Goal: Transaction & Acquisition: Book appointment/travel/reservation

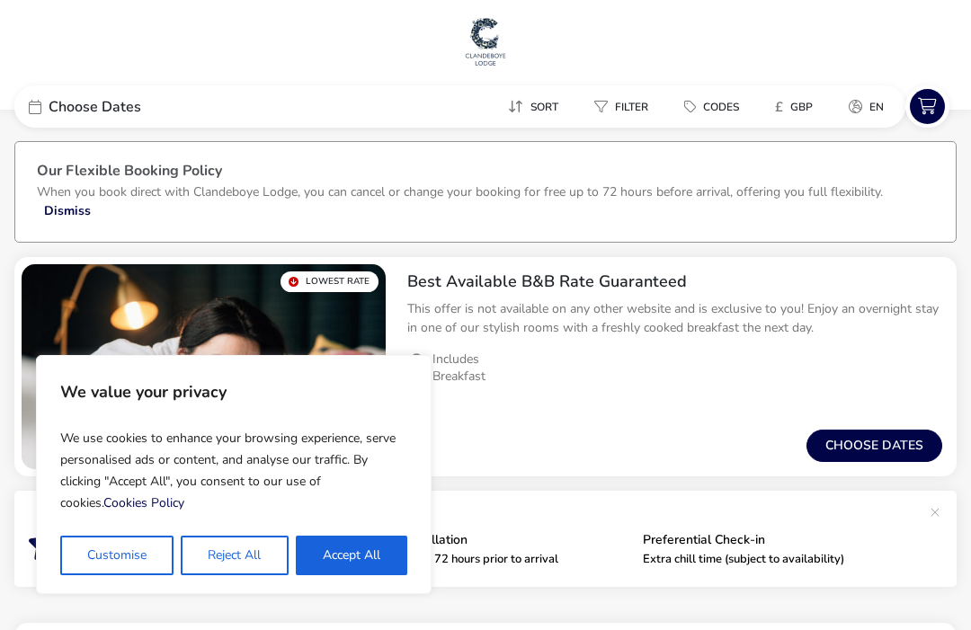
click at [359, 560] on button "Accept All" at bounding box center [352, 556] width 112 height 40
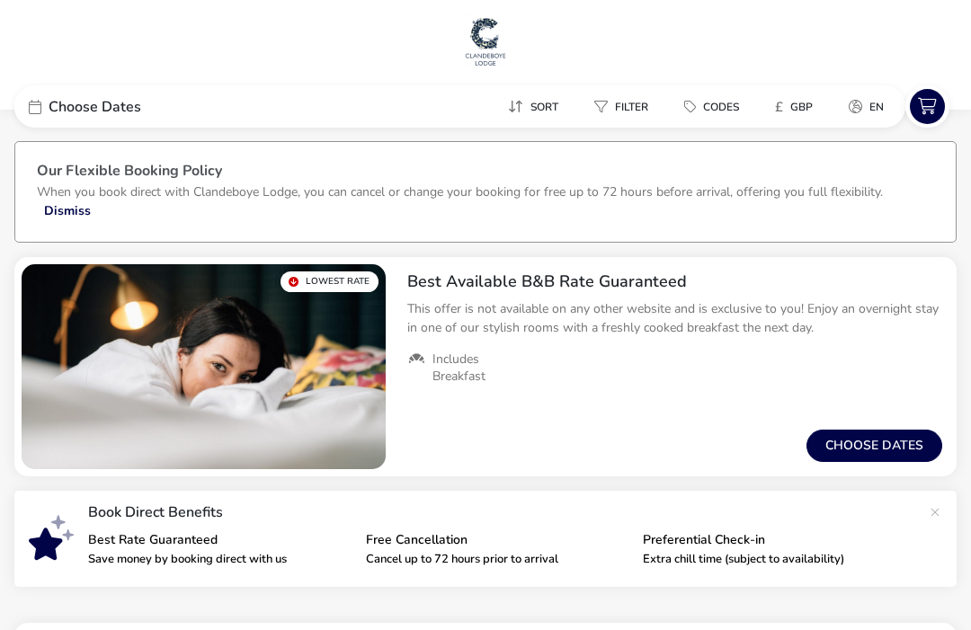
checkbox input "true"
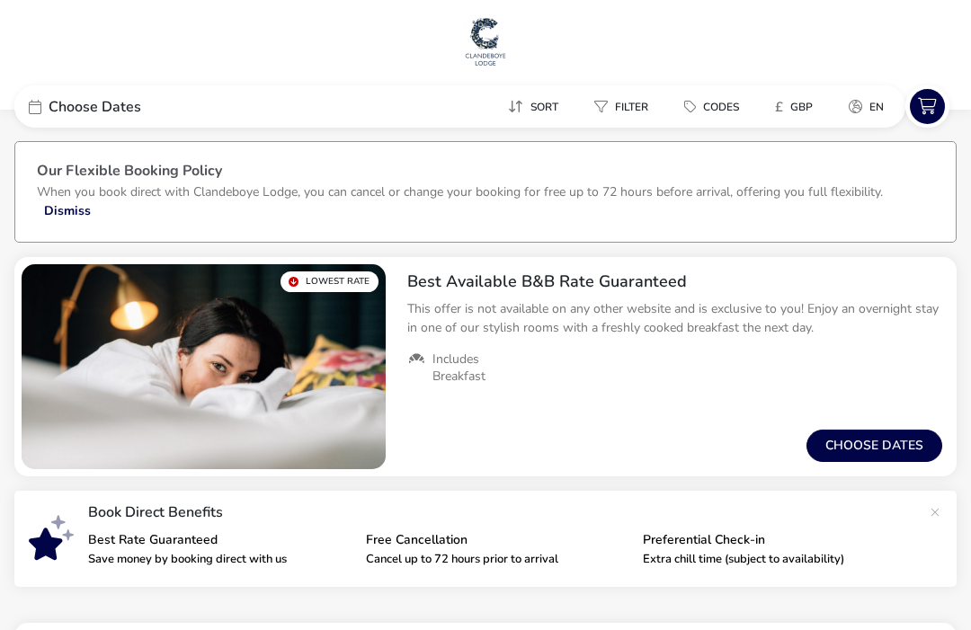
click at [897, 451] on button "Choose dates" at bounding box center [875, 446] width 136 height 32
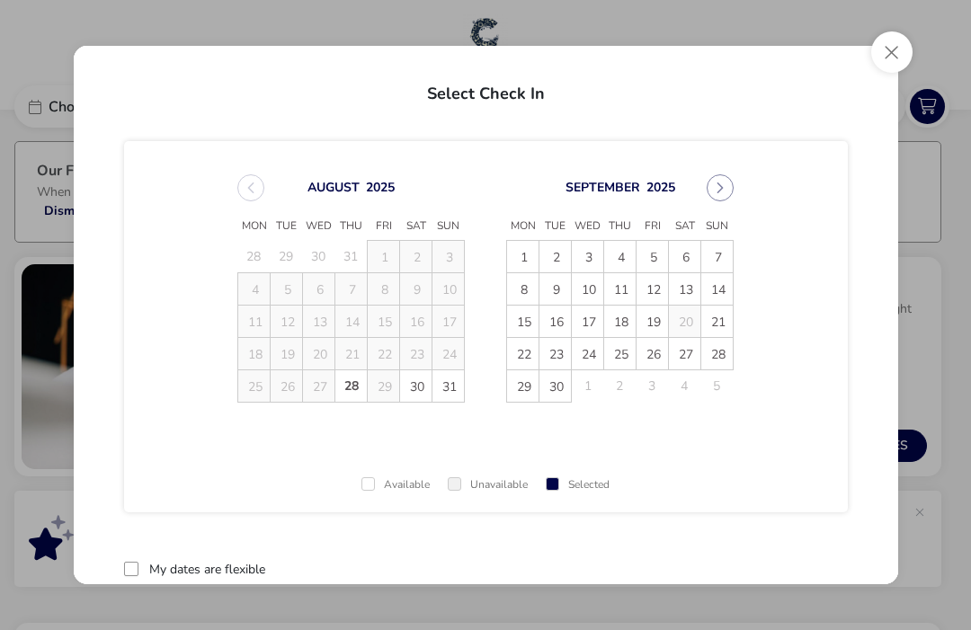
click at [726, 187] on icon "Next Month" at bounding box center [720, 188] width 13 height 13
click at [726, 186] on icon "Next Month" at bounding box center [720, 188] width 13 height 13
click at [727, 193] on button "Next Month" at bounding box center [720, 187] width 27 height 27
click at [660, 323] on span "19" at bounding box center [653, 322] width 31 height 31
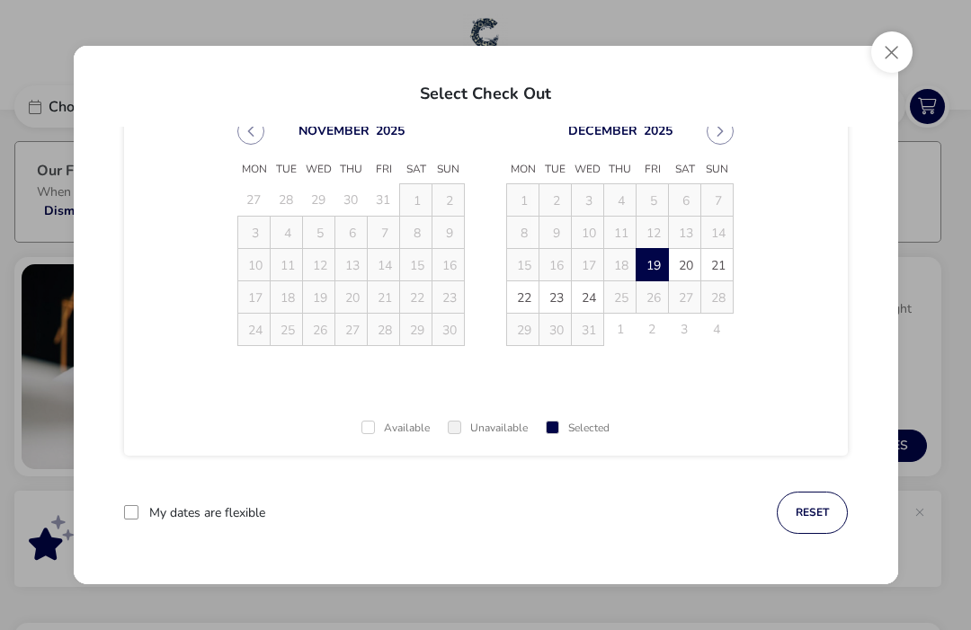
scroll to position [57, 0]
click at [824, 523] on button "reset" at bounding box center [812, 513] width 71 height 42
click at [662, 271] on span "19" at bounding box center [653, 265] width 31 height 31
click at [690, 265] on span "20" at bounding box center [685, 265] width 31 height 31
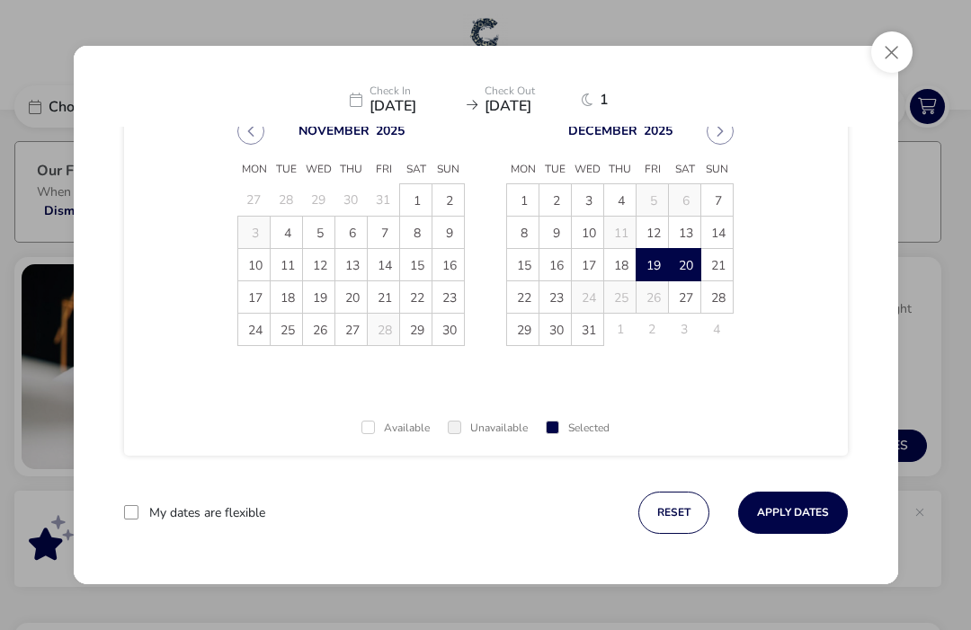
click at [823, 521] on button "Apply Dates" at bounding box center [793, 513] width 110 height 42
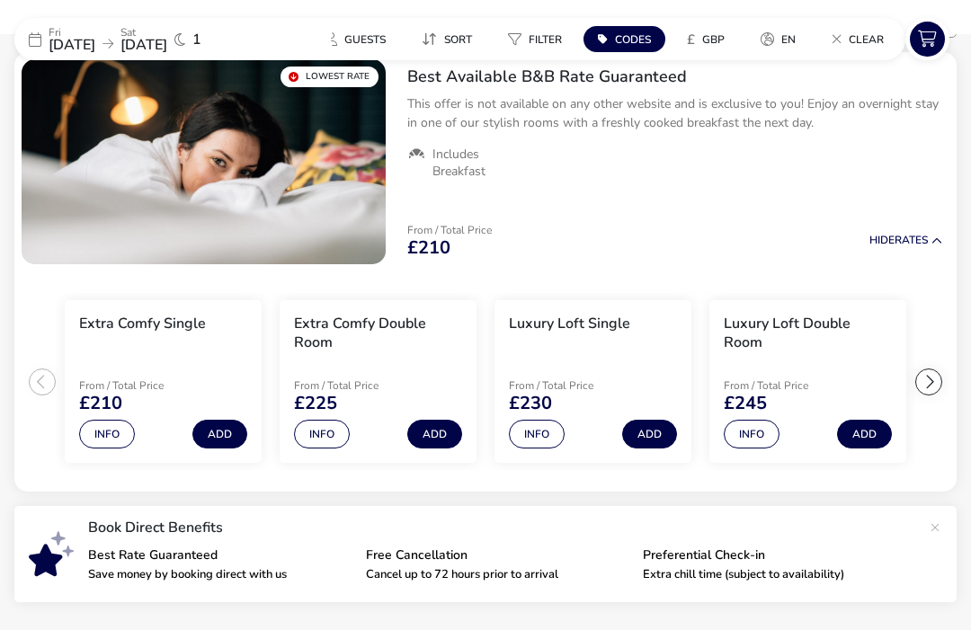
scroll to position [205, 0]
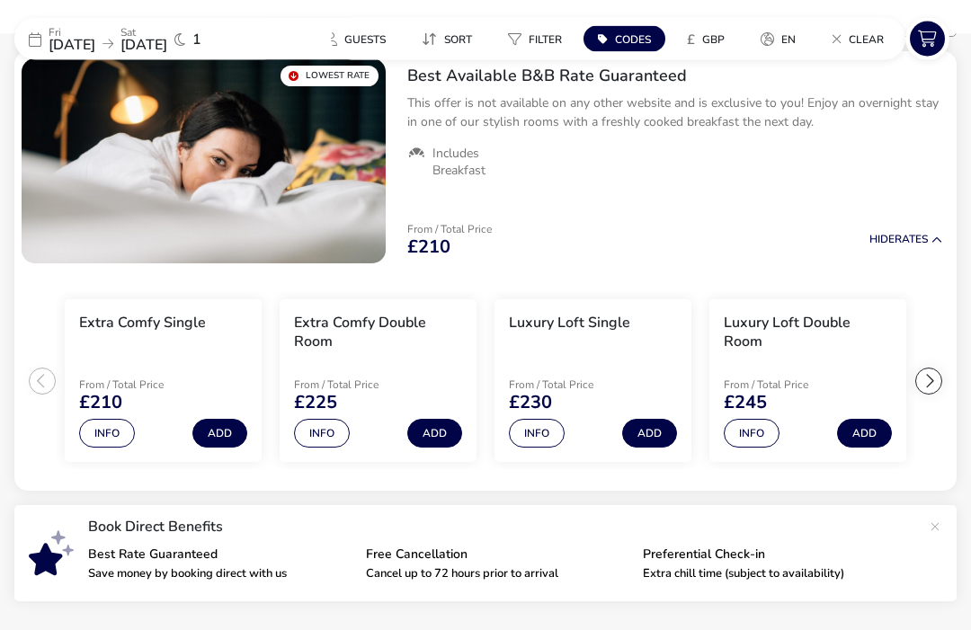
click at [332, 435] on button "Info" at bounding box center [322, 434] width 56 height 29
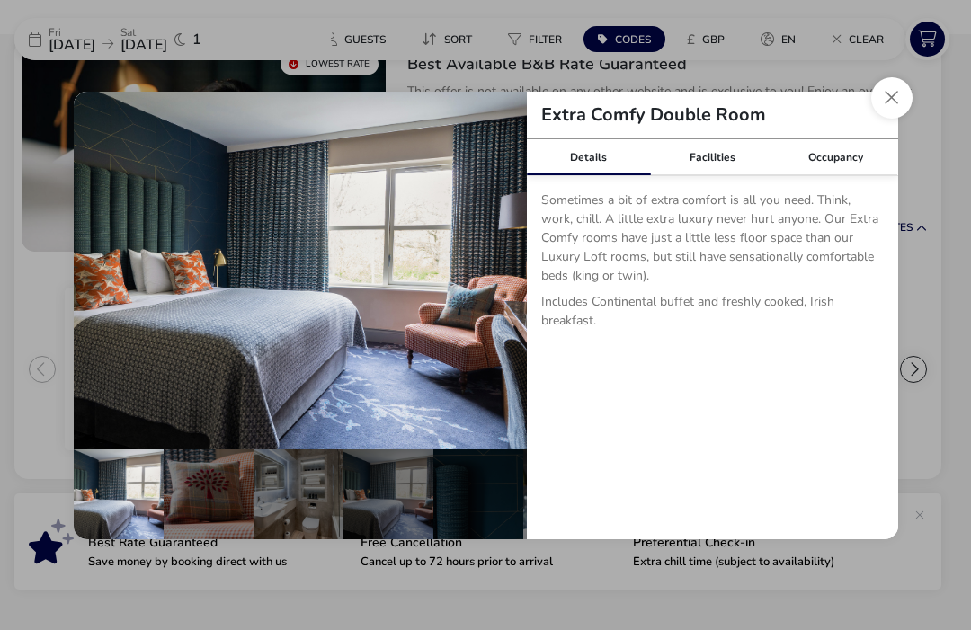
scroll to position [234, 0]
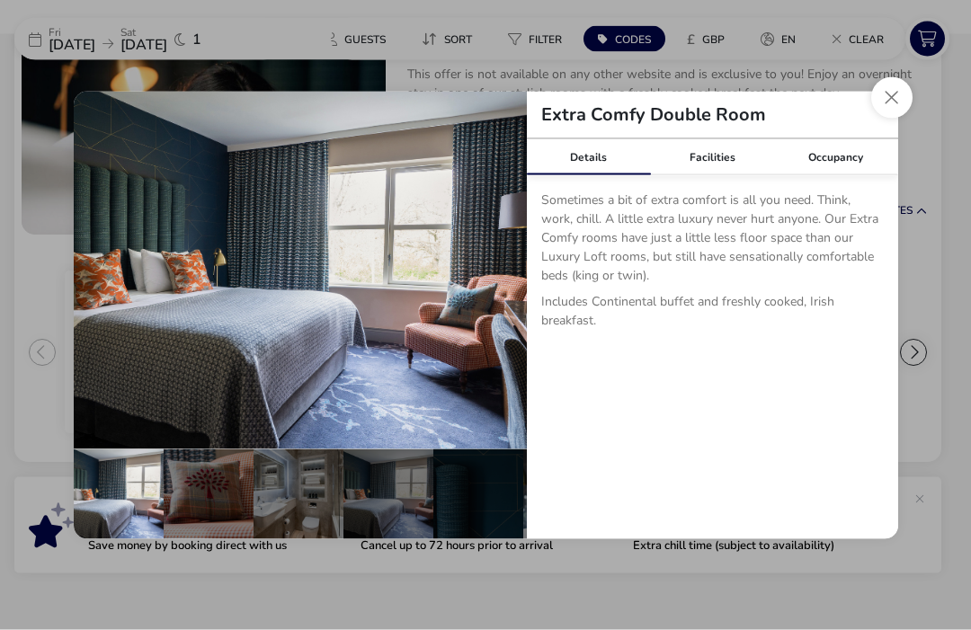
click at [903, 119] on button "Close dialog" at bounding box center [891, 97] width 41 height 41
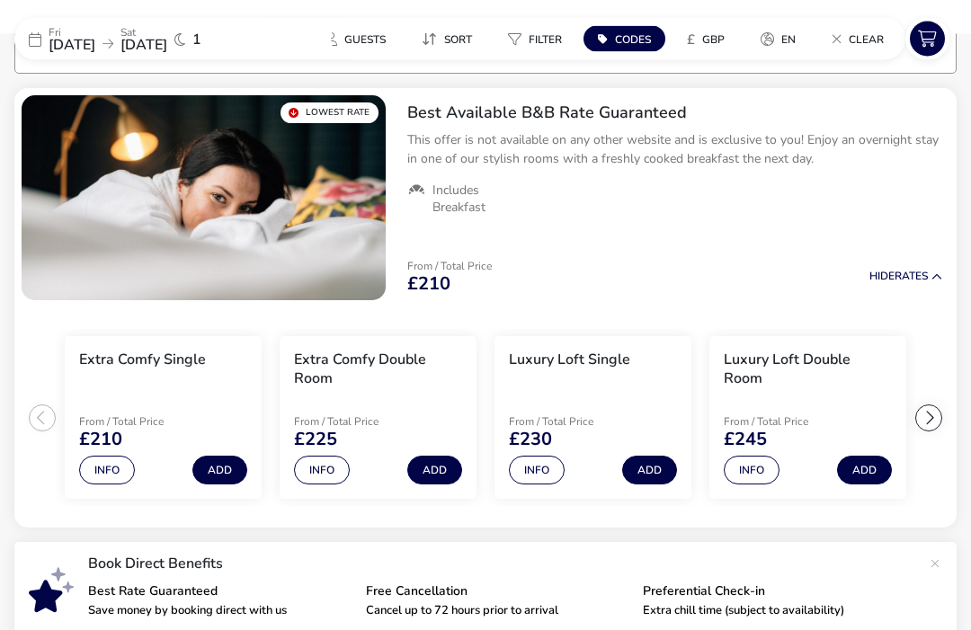
scroll to position [169, 0]
click at [396, 369] on h3 "Extra Comfy Double Room" at bounding box center [378, 370] width 168 height 38
click at [936, 424] on div at bounding box center [928, 418] width 27 height 27
click at [389, 366] on h3 "Extra Comfy Double Room" at bounding box center [378, 370] width 168 height 38
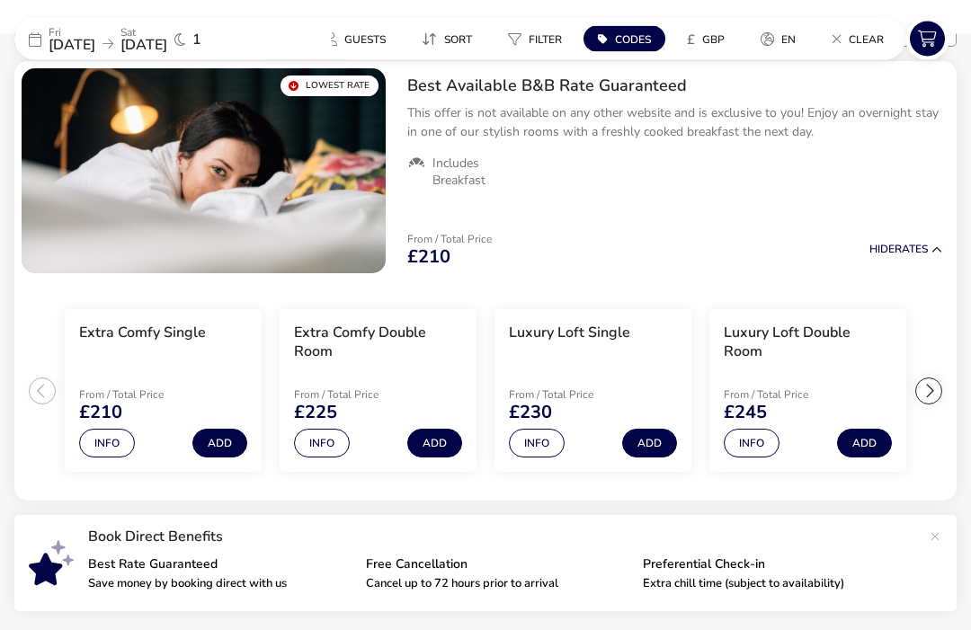
scroll to position [192, 0]
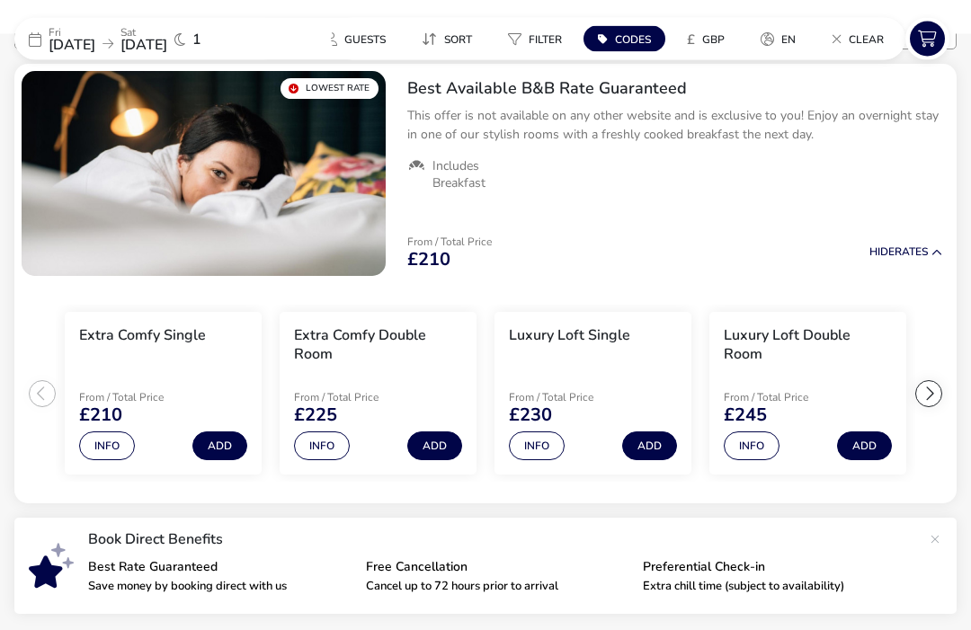
click at [333, 451] on button "Info" at bounding box center [322, 447] width 56 height 29
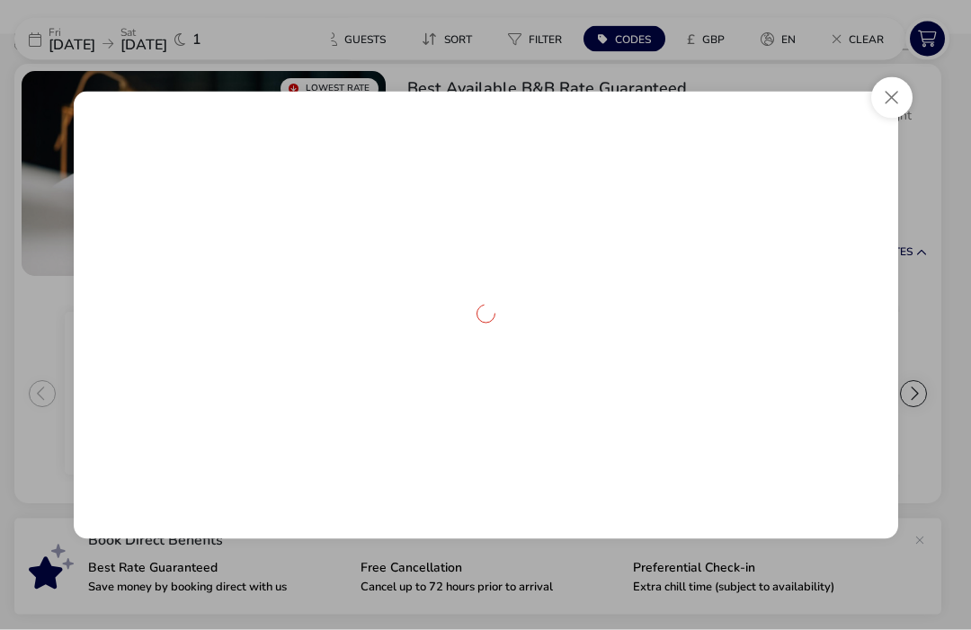
scroll to position [193, 0]
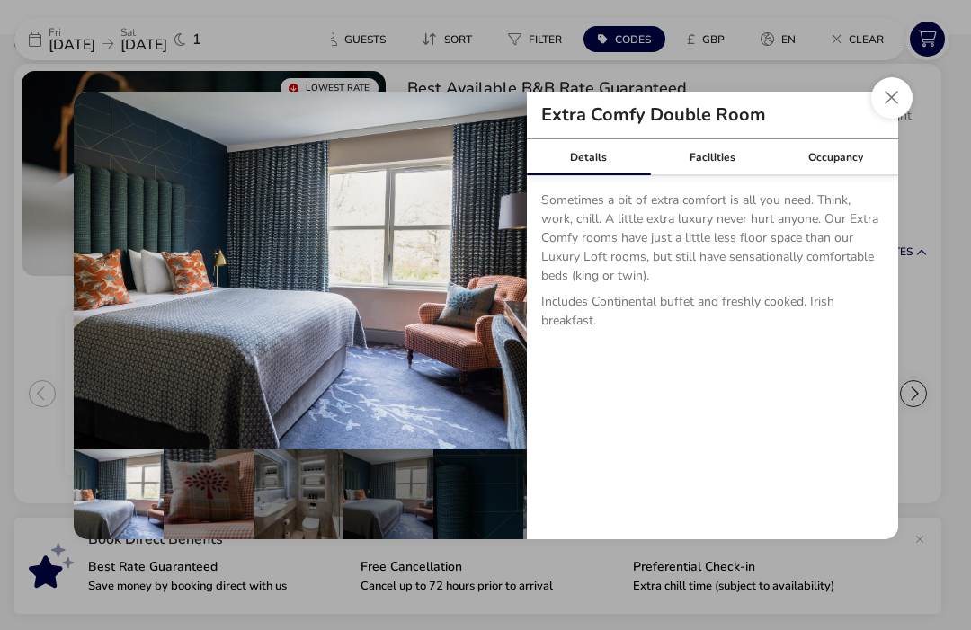
click at [904, 119] on button "Close dialog" at bounding box center [891, 97] width 41 height 41
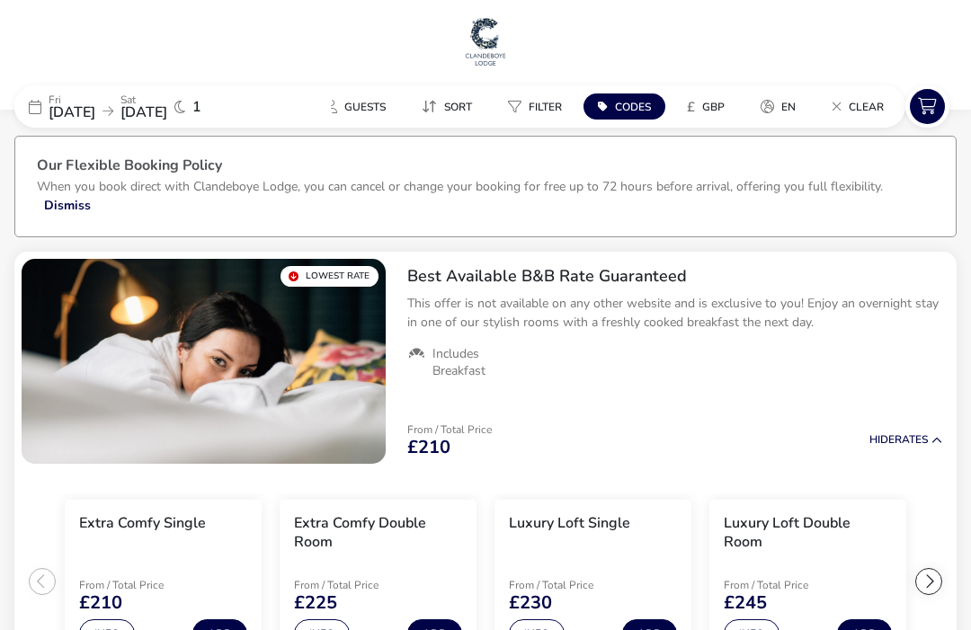
scroll to position [0, 0]
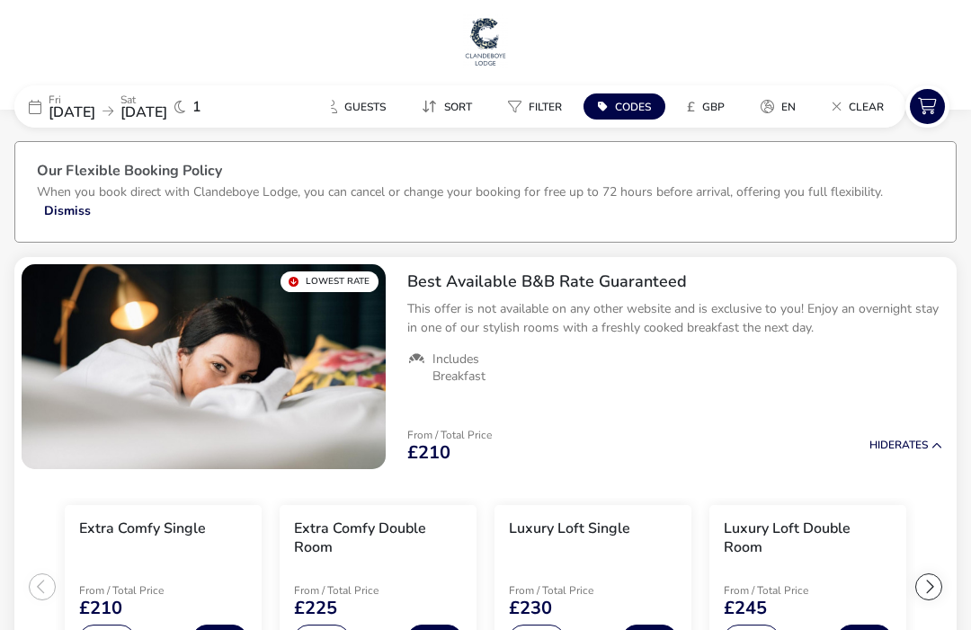
click at [932, 120] on icon at bounding box center [927, 106] width 35 height 35
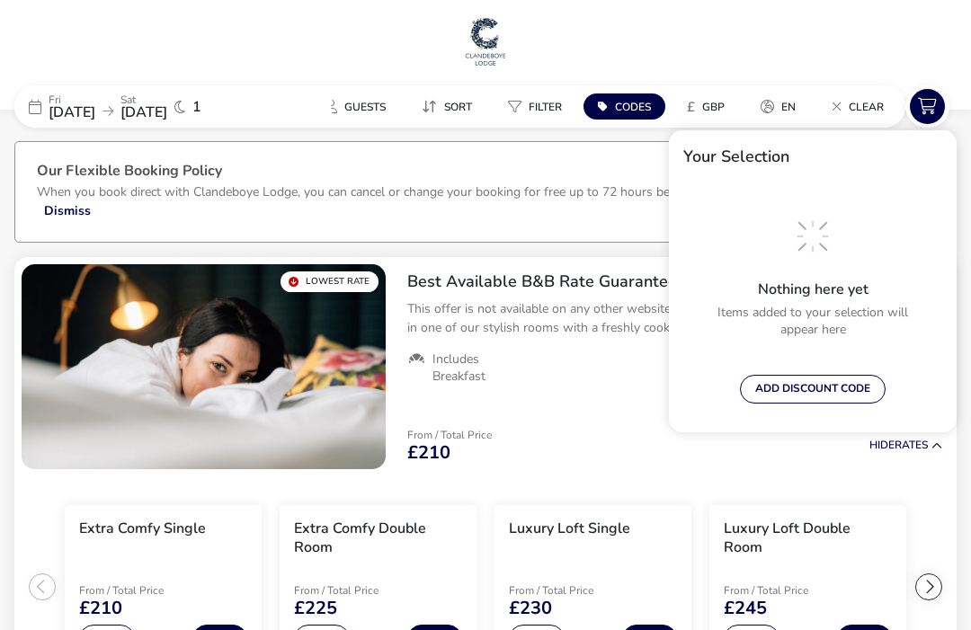
click at [574, 397] on div "Best Available B&B Rate Guaranteed This offer is not available on any other web…" at bounding box center [675, 328] width 564 height 142
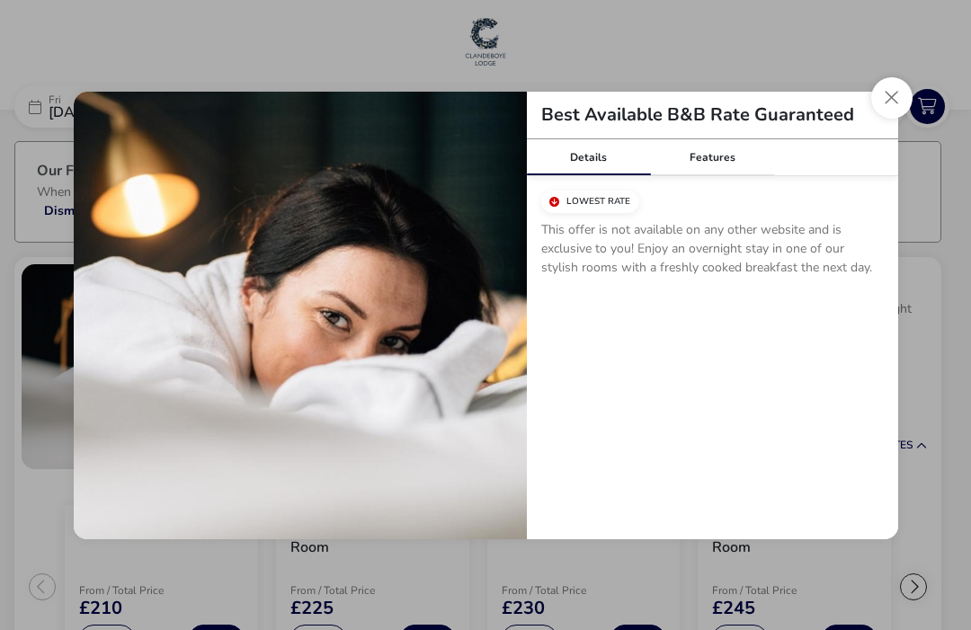
click at [897, 103] on button "Close modal" at bounding box center [891, 97] width 41 height 41
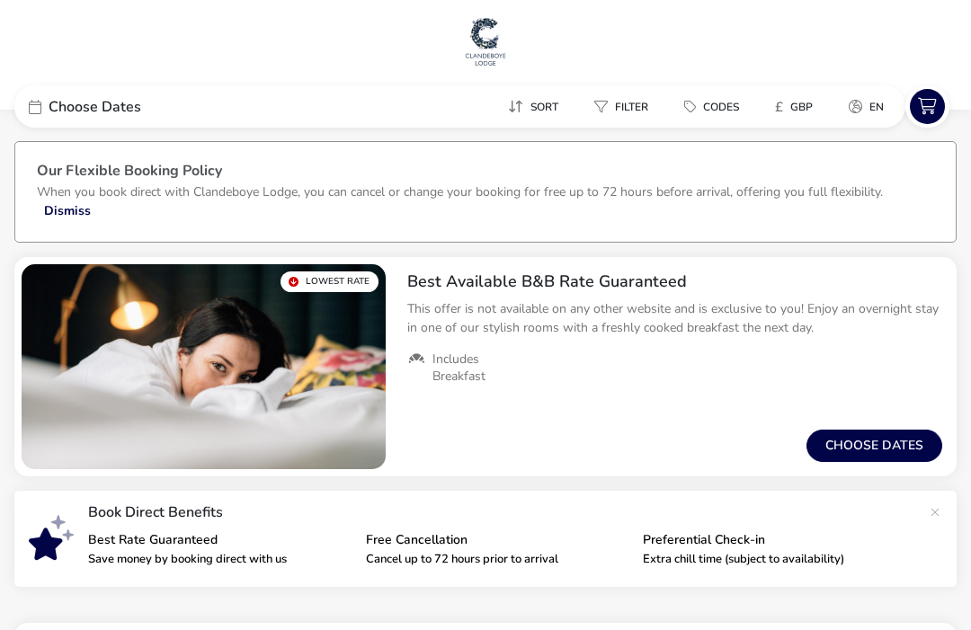
click at [884, 451] on button "Choose dates" at bounding box center [875, 446] width 136 height 32
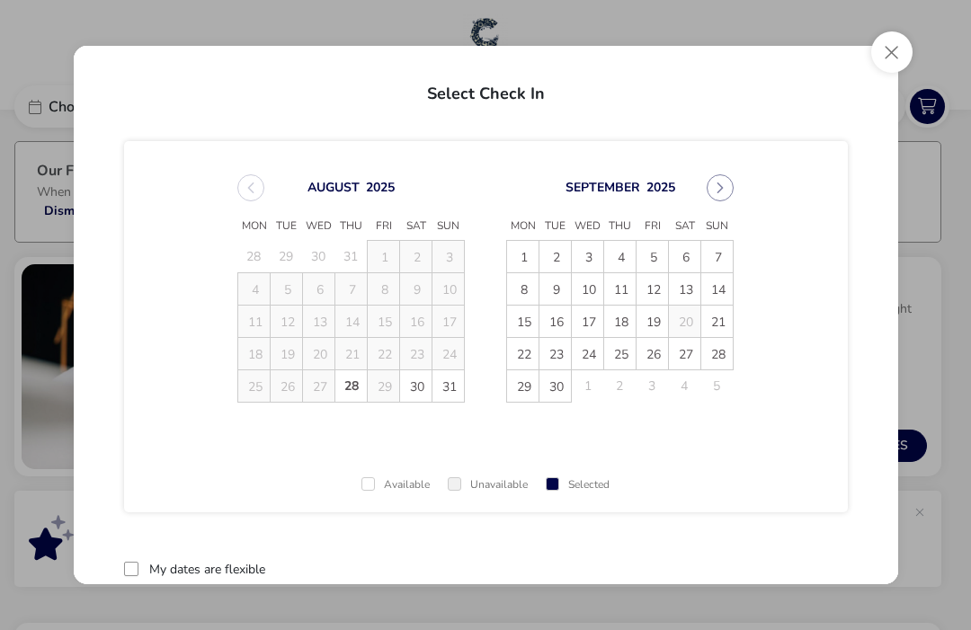
click at [660, 322] on span "19" at bounding box center [653, 322] width 31 height 31
click at [690, 325] on span "20" at bounding box center [685, 322] width 31 height 31
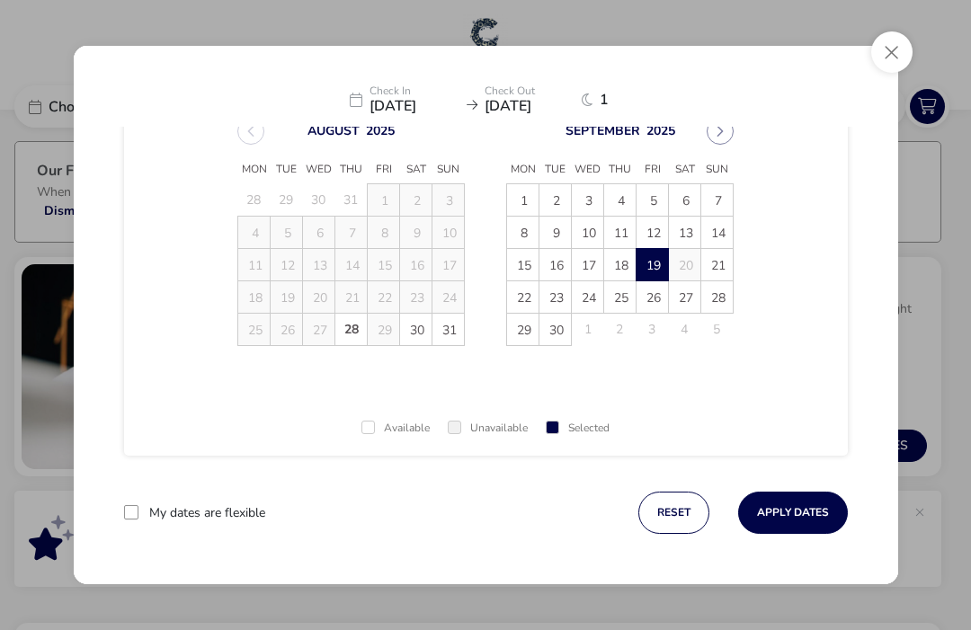
scroll to position [57, 0]
click at [807, 528] on button "Apply Dates" at bounding box center [793, 513] width 110 height 42
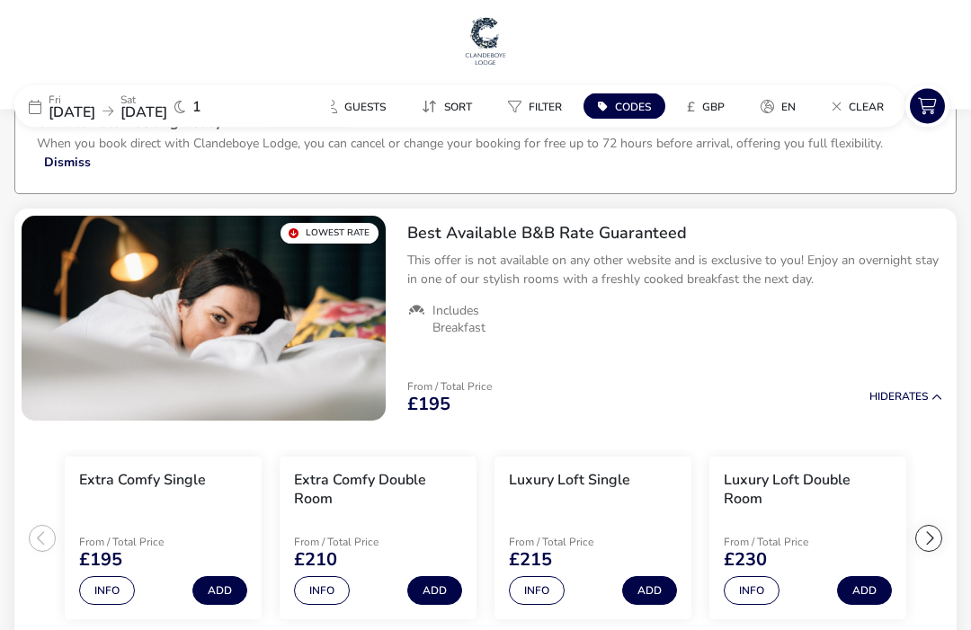
scroll to position [43, 0]
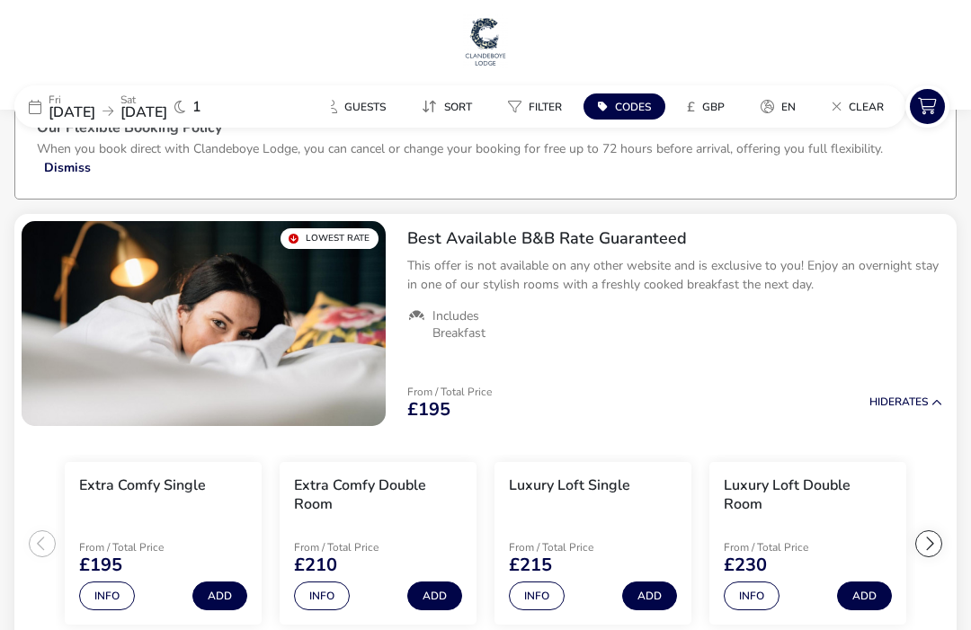
click at [450, 596] on button "Add" at bounding box center [434, 596] width 55 height 29
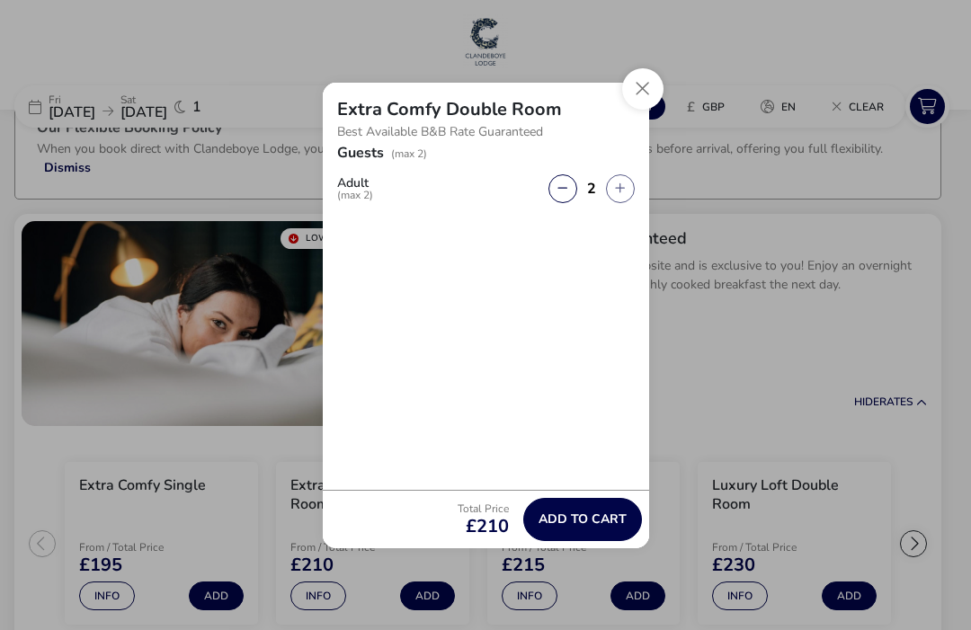
click at [598, 526] on span "Add to cart" at bounding box center [583, 519] width 88 height 13
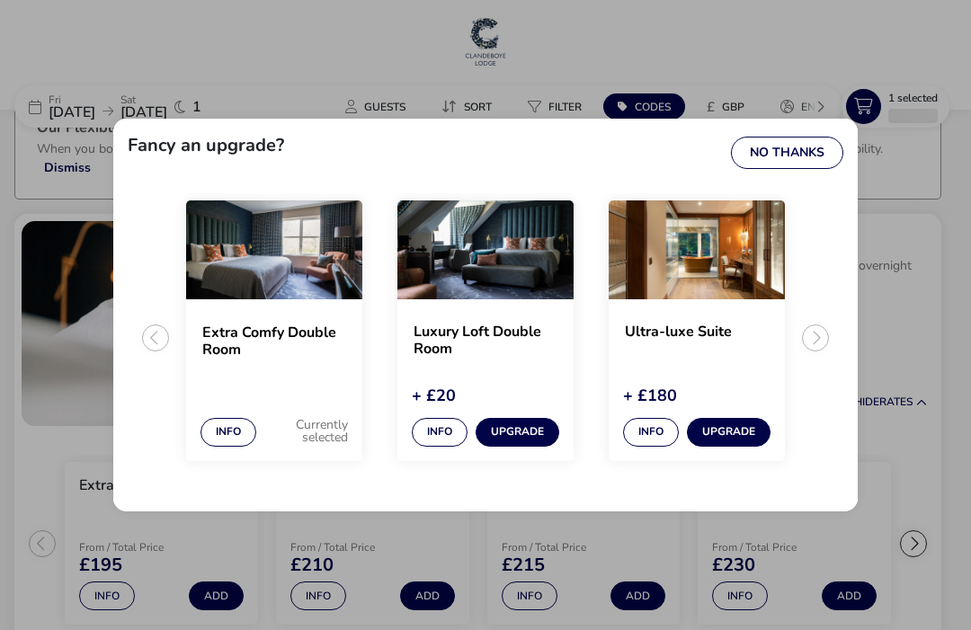
click at [807, 169] on button "No Thanks" at bounding box center [787, 153] width 112 height 32
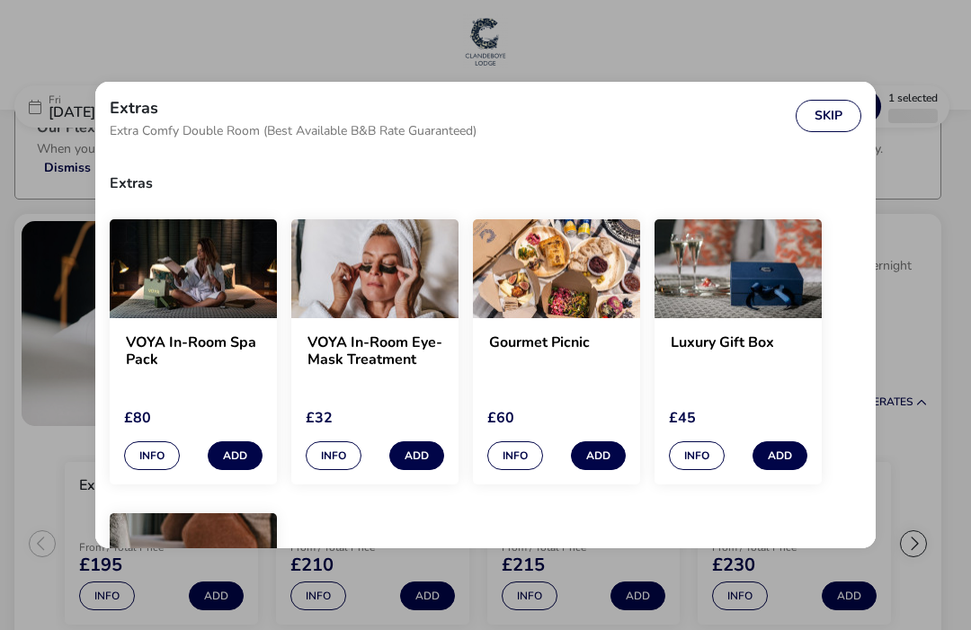
click at [839, 130] on button "Skip" at bounding box center [829, 116] width 66 height 32
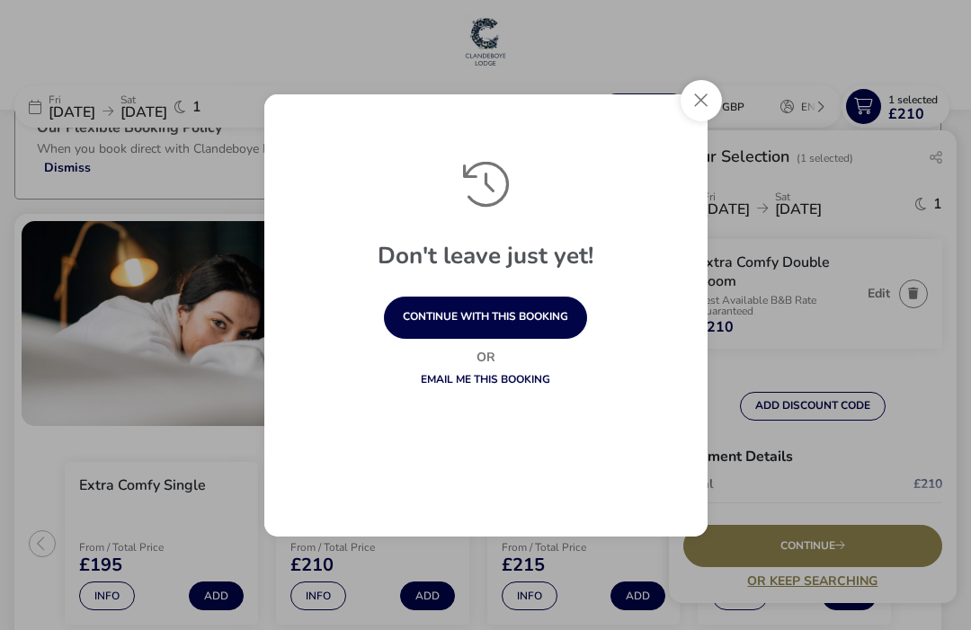
click at [710, 121] on button "Close" at bounding box center [701, 100] width 41 height 41
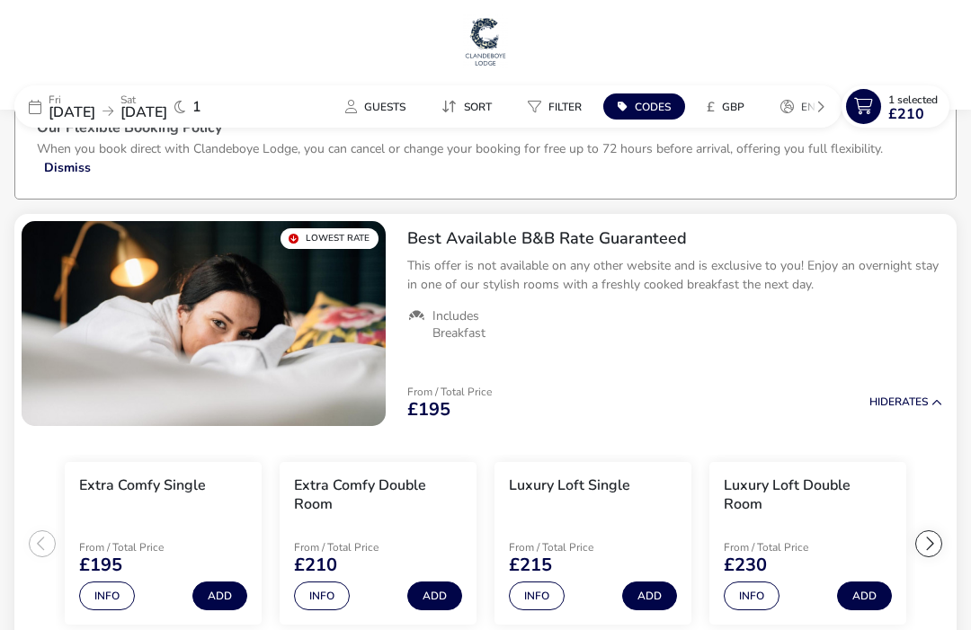
click at [920, 117] on span "£210" at bounding box center [907, 114] width 36 height 14
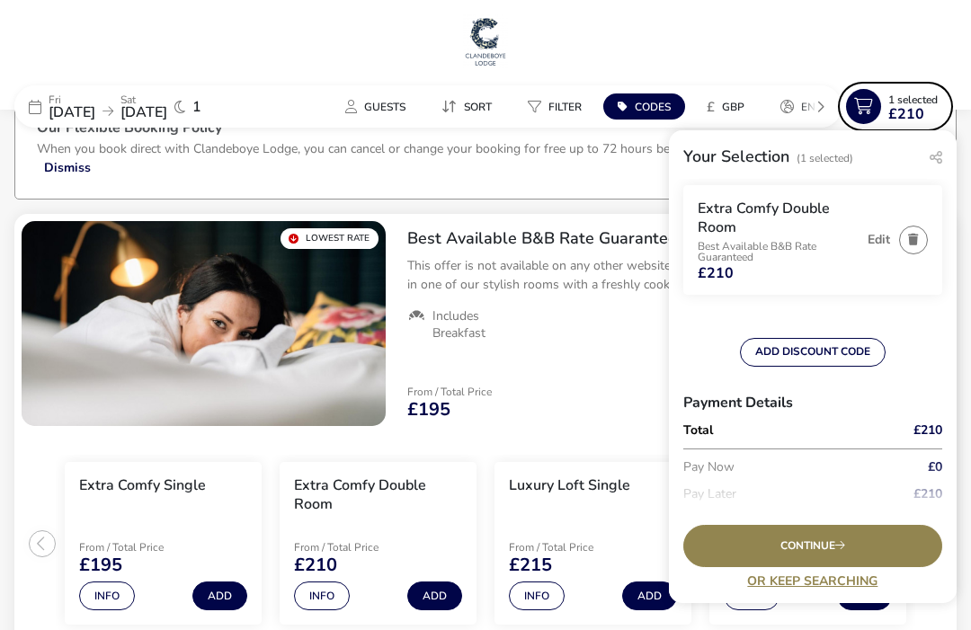
scroll to position [54, 0]
click at [845, 551] on icon at bounding box center [840, 545] width 10 height 11
